Goal: Task Accomplishment & Management: Complete application form

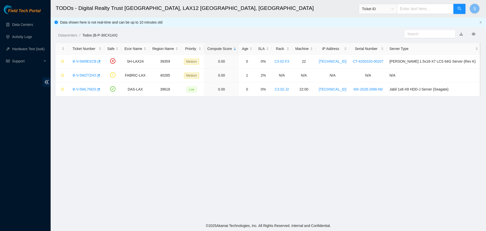
scroll to position [46, 0]
click at [85, 75] on link "B-V-5WZTZH3" at bounding box center [84, 75] width 23 height 4
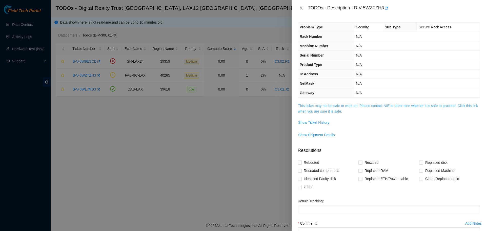
click at [362, 106] on link "This ticket may not be safe to work on. Please contact NIE to determine whether…" at bounding box center [388, 109] width 180 height 10
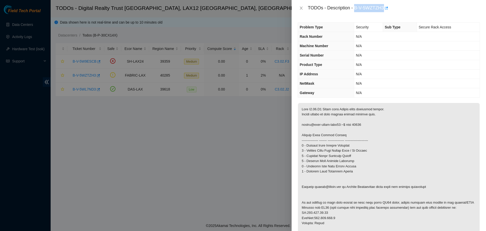
drag, startPoint x: 355, startPoint y: 8, endPoint x: 384, endPoint y: 8, distance: 29.6
click at [384, 8] on div "TODOs - Description - B-V-5WZTZH3" at bounding box center [394, 8] width 172 height 8
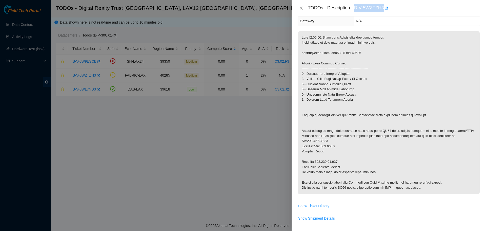
scroll to position [76, 0]
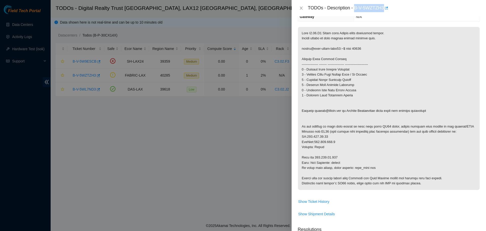
copy div "B-V-5WZTZH3"
click at [303, 10] on icon "close" at bounding box center [301, 8] width 4 height 4
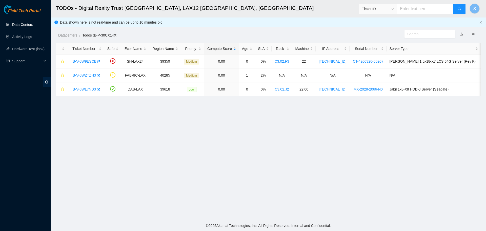
click at [12, 23] on link "Data Centers" at bounding box center [22, 25] width 21 height 4
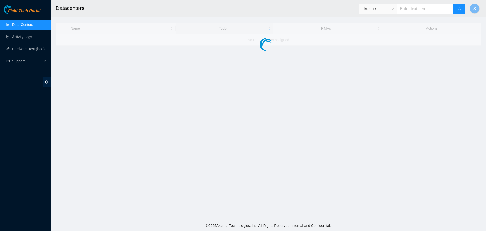
click at [18, 24] on link "Data Centers" at bounding box center [22, 25] width 21 height 4
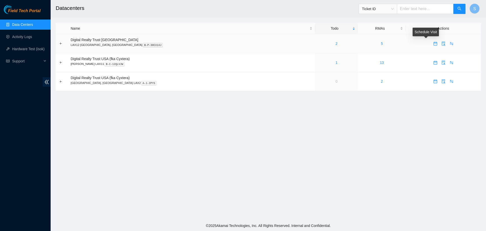
click at [434, 45] on icon "calendar" at bounding box center [436, 44] width 4 height 4
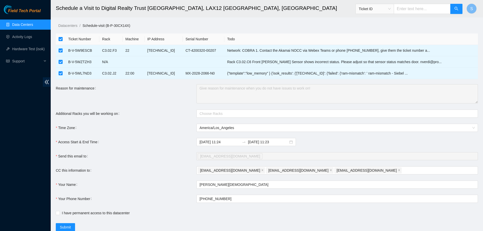
click at [61, 37] on input "checkbox" at bounding box center [61, 39] width 4 height 4
checkbox input "false"
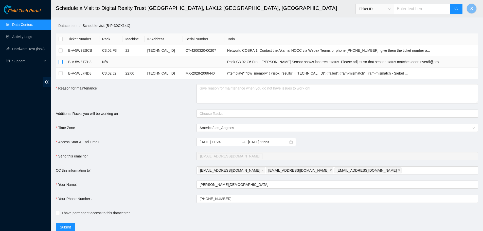
click at [62, 62] on input "checkbox" at bounding box center [61, 62] width 4 height 4
checkbox input "true"
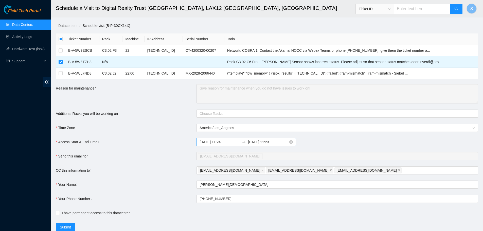
click at [267, 142] on input "2025-10-02 11:23" at bounding box center [268, 142] width 40 height 6
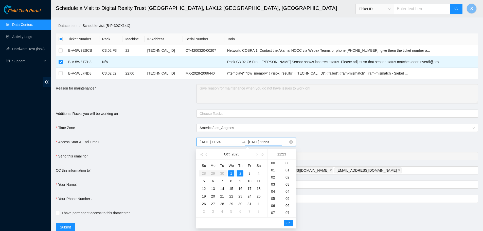
scroll to position [163, 0]
click at [231, 173] on div "1" at bounding box center [231, 173] width 6 height 6
click at [274, 190] on div "15" at bounding box center [274, 191] width 14 height 7
click at [289, 192] on div "45" at bounding box center [289, 192] width 14 height 7
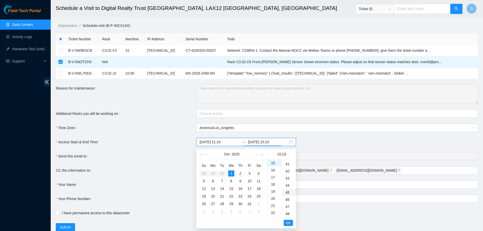
type input "2025-10-01 15:45"
click at [290, 221] on span "OK" at bounding box center [288, 223] width 5 height 6
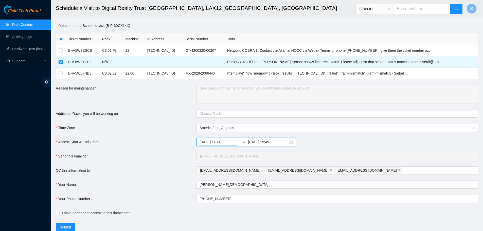
click at [58, 213] on input "I have permanent access to this datacenter" at bounding box center [58, 213] width 4 height 4
checkbox input "true"
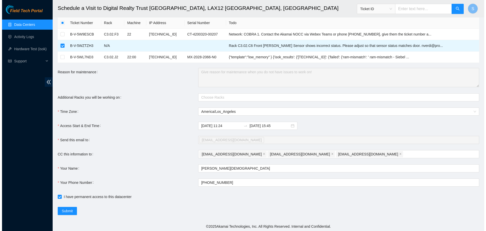
scroll to position [17, 0]
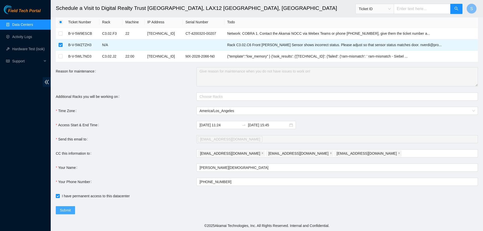
click at [71, 210] on button "Submit" at bounding box center [65, 210] width 19 height 8
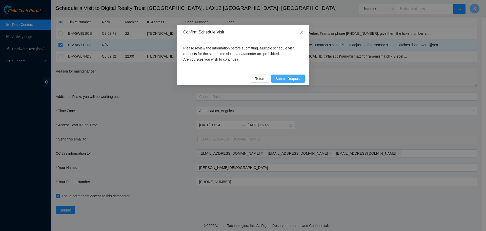
click at [293, 79] on span "Submit Request" at bounding box center [288, 79] width 25 height 6
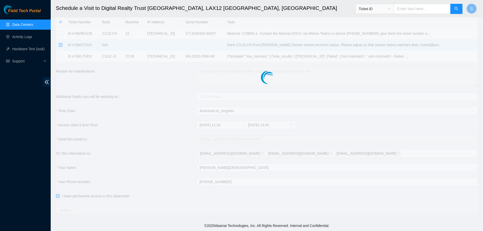
type input "2025-10-01 11:25"
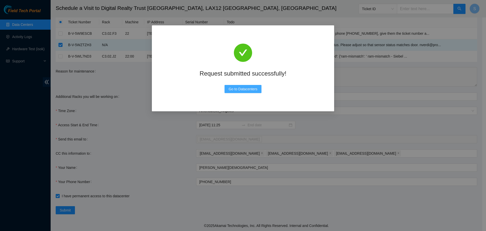
click at [233, 87] on span "Go to Datacenters" at bounding box center [243, 89] width 29 height 6
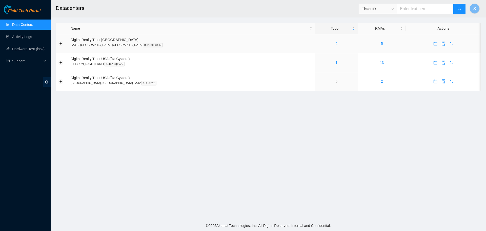
click at [336, 45] on link "2" at bounding box center [337, 44] width 2 height 4
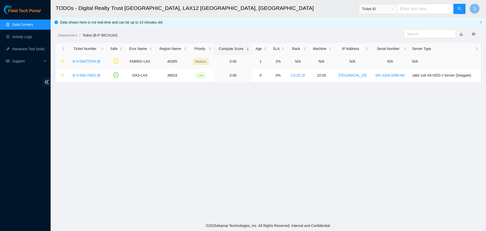
click at [92, 59] on link "B-V-5WZTZH3" at bounding box center [84, 61] width 23 height 4
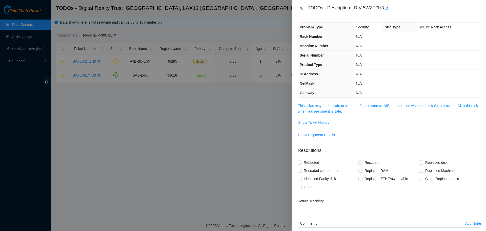
click at [302, 9] on icon "close" at bounding box center [301, 8] width 3 height 3
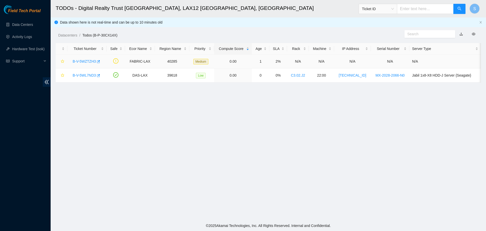
click at [86, 61] on link "B-V-5WZTZH3" at bounding box center [84, 61] width 23 height 4
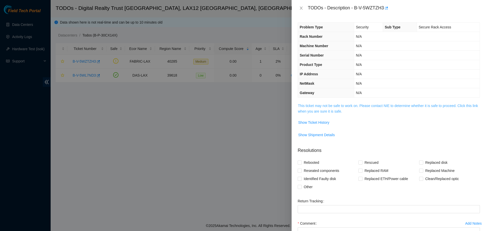
click at [341, 107] on link "This ticket may not be safe to work on. Please contact NIE to determine whether…" at bounding box center [388, 109] width 180 height 10
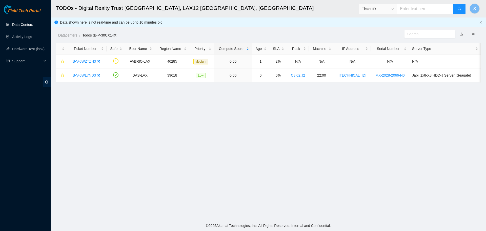
click at [28, 23] on link "Data Centers" at bounding box center [22, 25] width 21 height 4
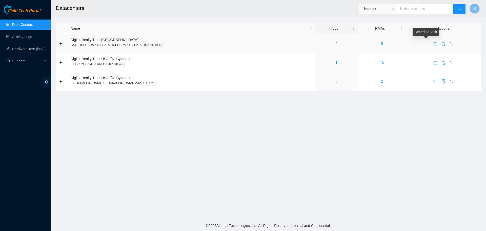
click at [434, 44] on icon "calendar" at bounding box center [436, 44] width 4 height 4
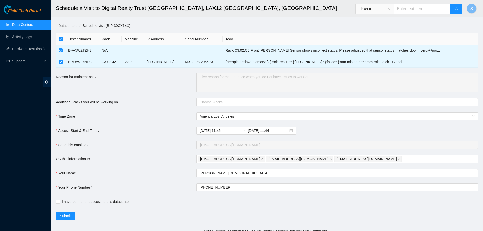
click at [59, 39] on input "checkbox" at bounding box center [61, 39] width 4 height 4
checkbox input "false"
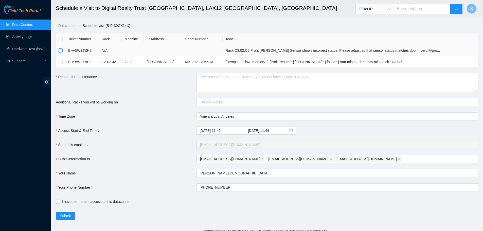
click at [61, 51] on input "checkbox" at bounding box center [61, 50] width 4 height 4
checkbox input "true"
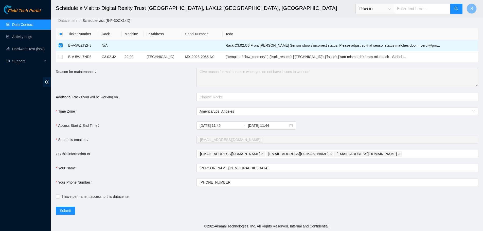
scroll to position [6, 0]
click at [260, 125] on input "2025-10-02 11:44" at bounding box center [268, 125] width 40 height 6
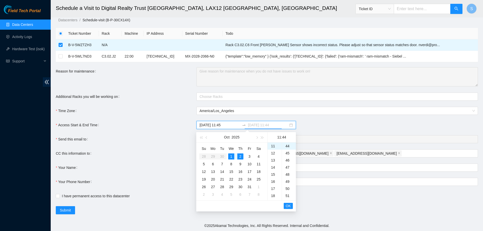
click at [231, 157] on div "1" at bounding box center [231, 156] width 6 height 6
click at [272, 175] on div "15" at bounding box center [274, 174] width 14 height 7
click at [287, 151] on div "45" at bounding box center [289, 152] width 14 height 7
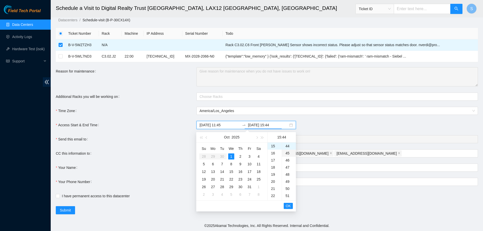
type input "2025-10-01 15:45"
click at [287, 206] on span "OK" at bounding box center [288, 206] width 5 height 6
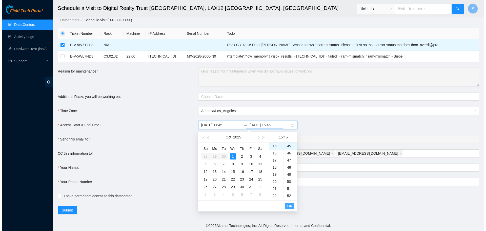
scroll to position [78, 0]
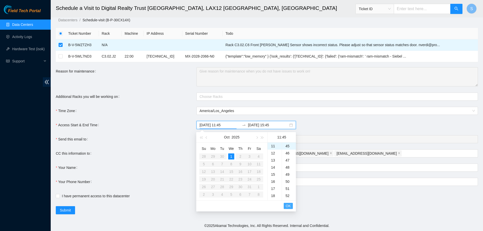
click at [287, 206] on span "OK" at bounding box center [288, 206] width 5 height 6
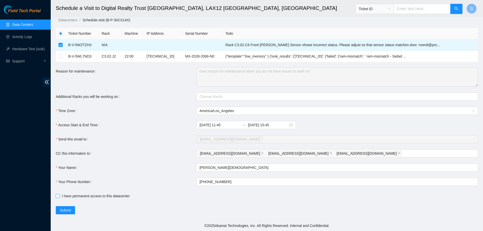
click at [60, 197] on span "I have permanent access to this datacenter" at bounding box center [96, 196] width 72 height 6
click at [59, 197] on input "I have permanent access to this datacenter" at bounding box center [58, 196] width 4 height 4
checkbox input "true"
click at [67, 209] on span "Submit" at bounding box center [65, 210] width 11 height 6
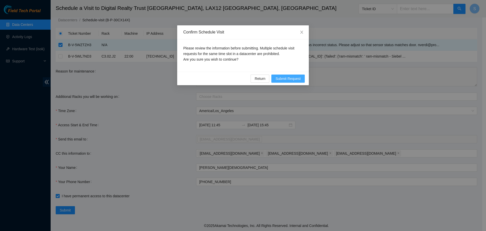
click at [292, 78] on span "Submit Request" at bounding box center [288, 79] width 25 height 6
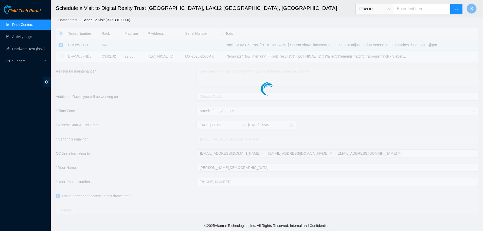
type input "2025-10-01 11:46"
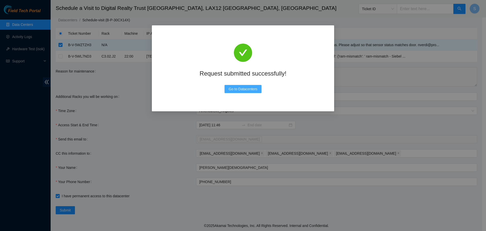
click at [257, 89] on span "Go to Datacenters" at bounding box center [243, 89] width 29 height 6
